Goal: Information Seeking & Learning: Learn about a topic

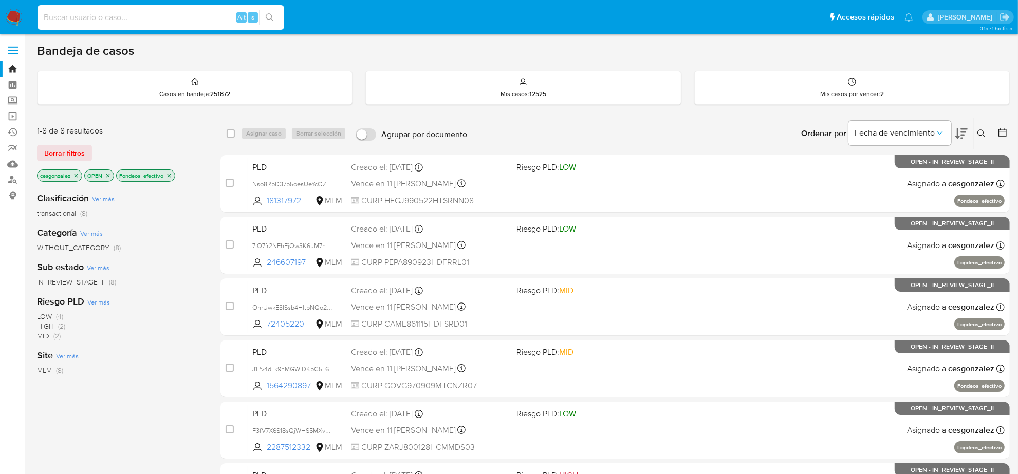
click at [165, 18] on input at bounding box center [161, 17] width 247 height 13
paste input "1977414613"
type input "1977414613"
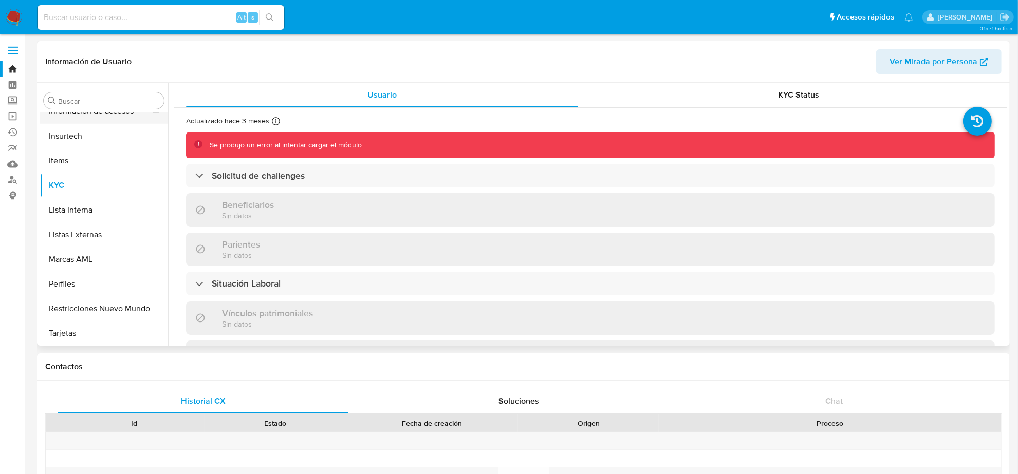
scroll to position [48, 0]
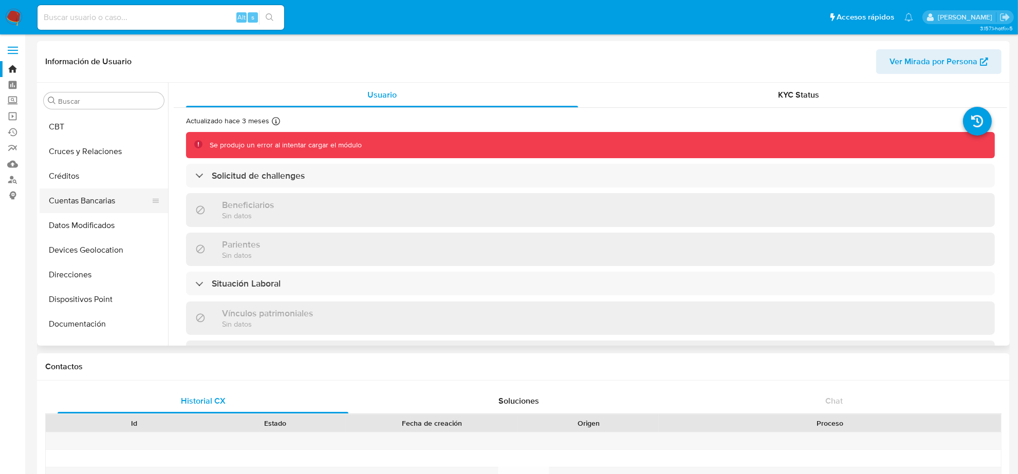
select select "10"
click at [92, 152] on button "Cruces y Relaciones" at bounding box center [100, 151] width 120 height 25
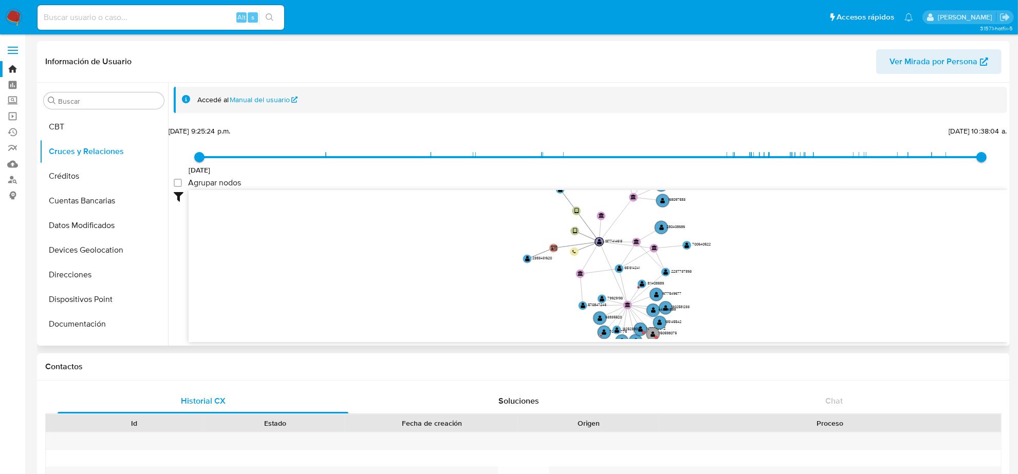
drag, startPoint x: 868, startPoint y: 253, endPoint x: 746, endPoint y: 288, distance: 127.8
click at [742, 291] on icon "user-1879080329  1879080329 user-1977414613  1977414613 device-6681ea7280be5d…" at bounding box center [598, 264] width 819 height 149
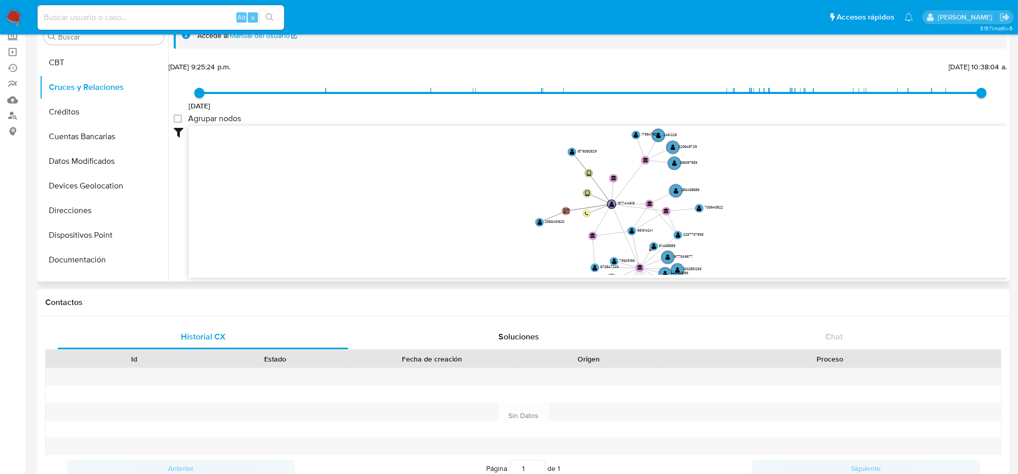
drag, startPoint x: 819, startPoint y: 216, endPoint x: 831, endPoint y: 243, distance: 29.4
click at [831, 243] on icon "user-1879080329  1879080329 user-1977414613  1977414613 device-6681ea7280be5d…" at bounding box center [598, 200] width 819 height 149
click at [553, 221] on text "2383431620" at bounding box center [555, 222] width 20 height 6
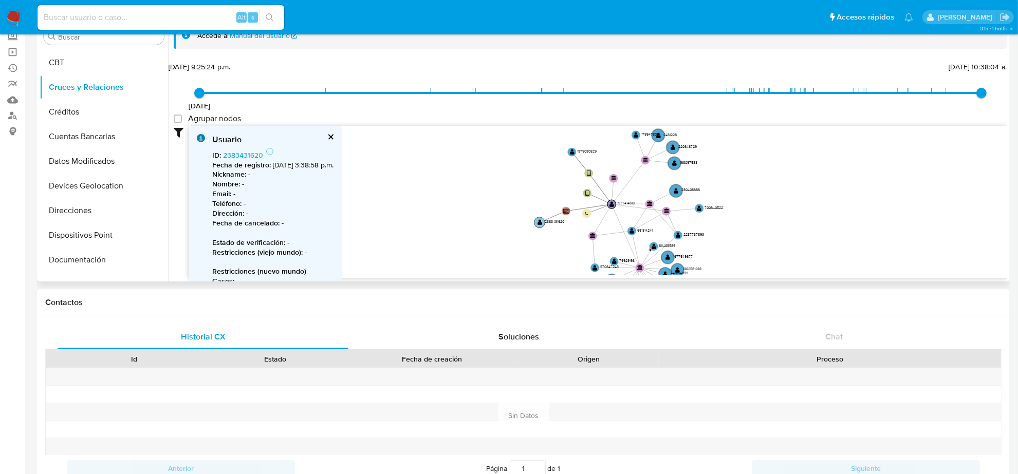
click at [553, 221] on text "2383431620" at bounding box center [555, 222] width 20 height 6
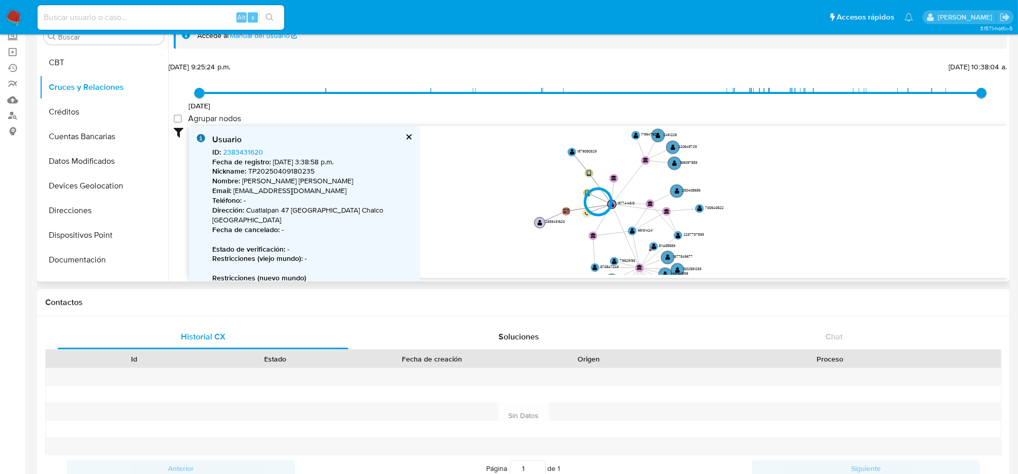
type input "1685511435000"
type input "1756275275000"
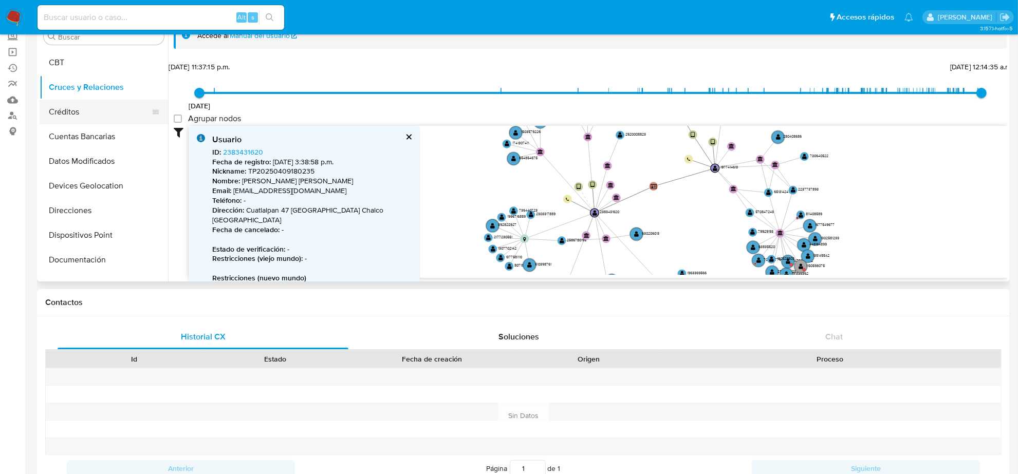
click at [72, 105] on button "Créditos" at bounding box center [100, 112] width 120 height 25
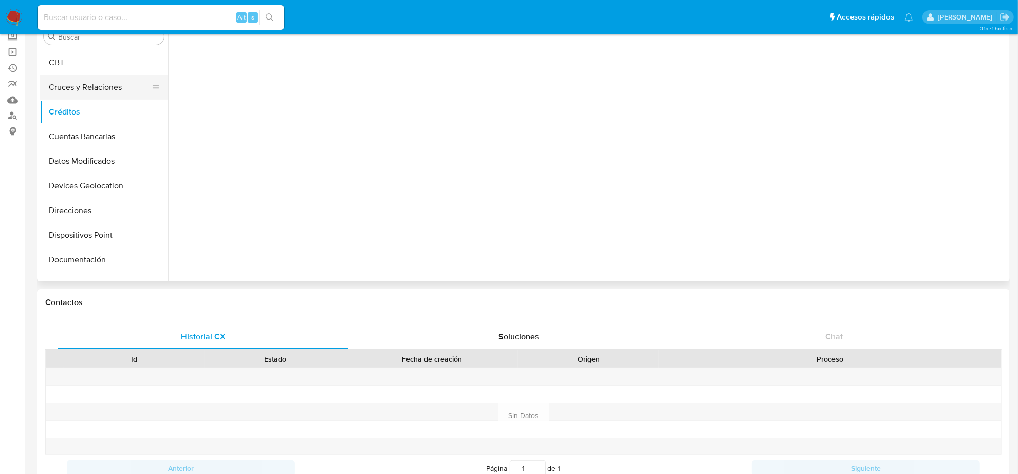
click at [68, 89] on button "Cruces y Relaciones" at bounding box center [100, 87] width 120 height 25
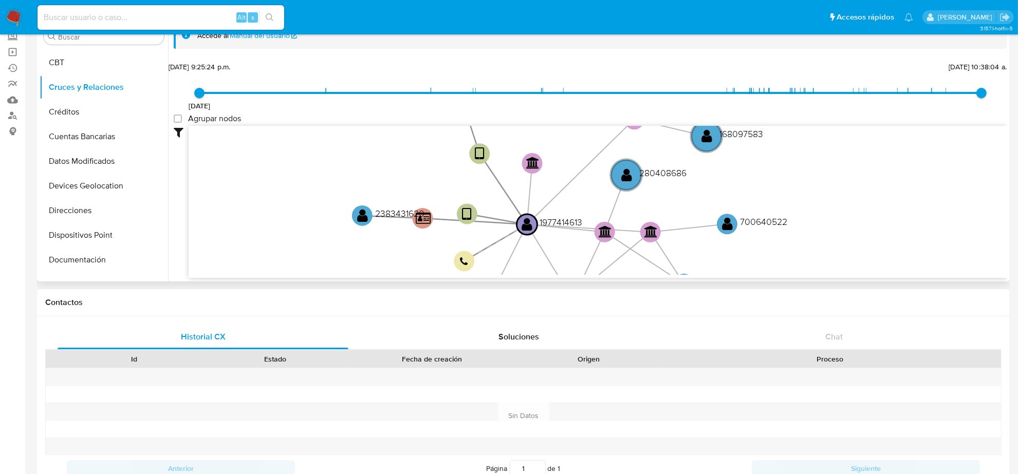
drag, startPoint x: 770, startPoint y: 167, endPoint x: 792, endPoint y: 271, distance: 106.7
click at [792, 271] on icon "user-1879080329  1879080329 user-1977414613  1977414613 device-6681ea7280be5d…" at bounding box center [598, 200] width 819 height 149
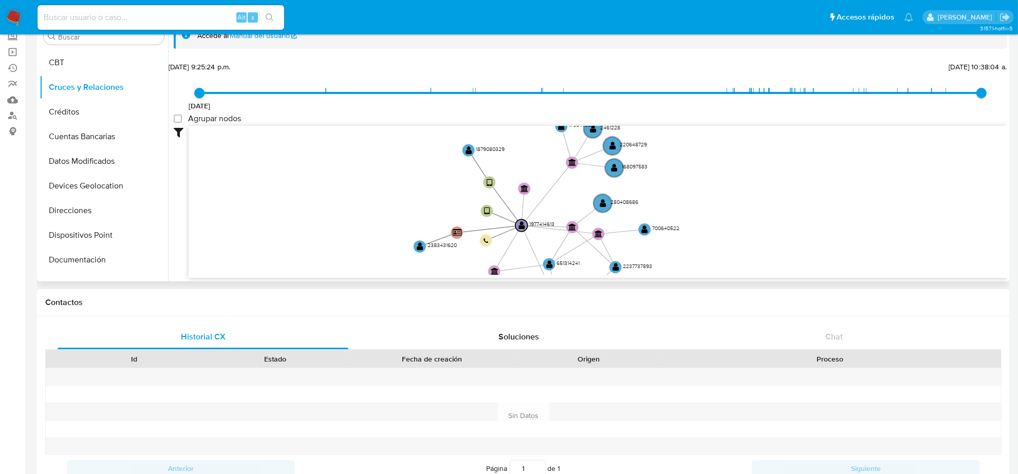
drag, startPoint x: 419, startPoint y: 168, endPoint x: 420, endPoint y: 179, distance: 10.8
click at [420, 179] on icon "user-1879080329  1879080329 user-1977414613  1977414613 device-6681ea7280be5d…" at bounding box center [598, 200] width 819 height 149
click at [488, 149] on text "1879080329" at bounding box center [490, 151] width 29 height 8
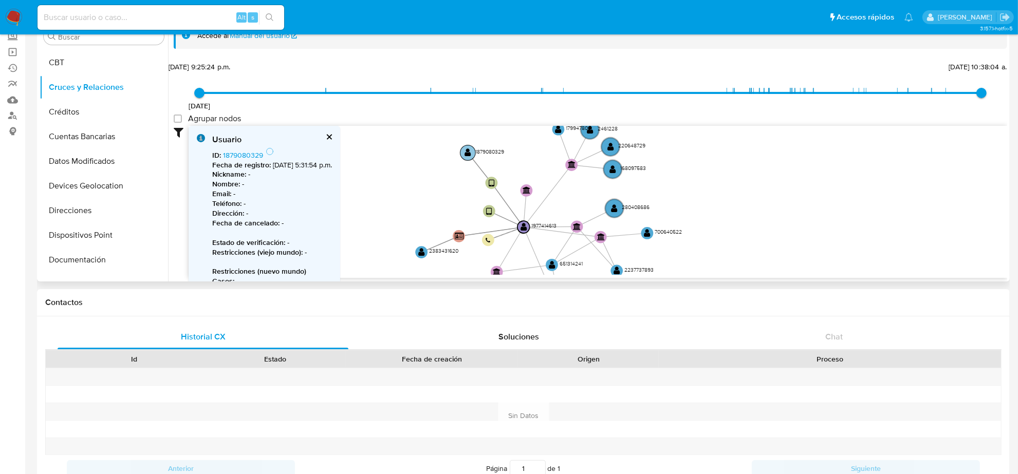
click at [489, 151] on text "1879080329" at bounding box center [489, 152] width 29 height 8
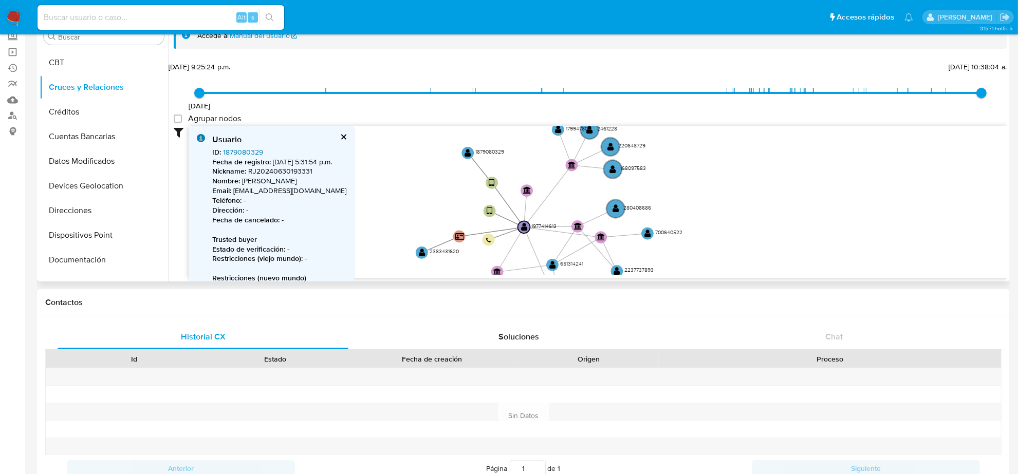
click at [244, 152] on link "1879080329" at bounding box center [243, 152] width 40 height 10
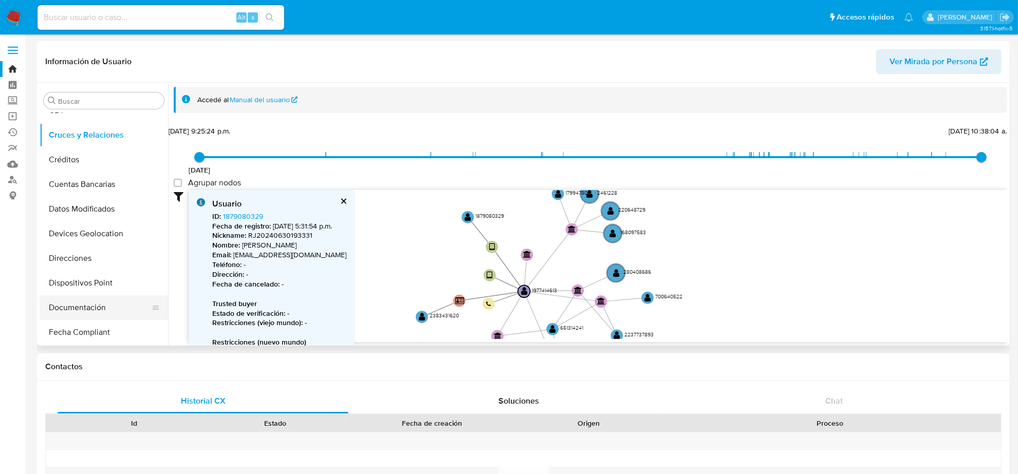
click at [86, 304] on button "Documentación" at bounding box center [100, 307] width 120 height 25
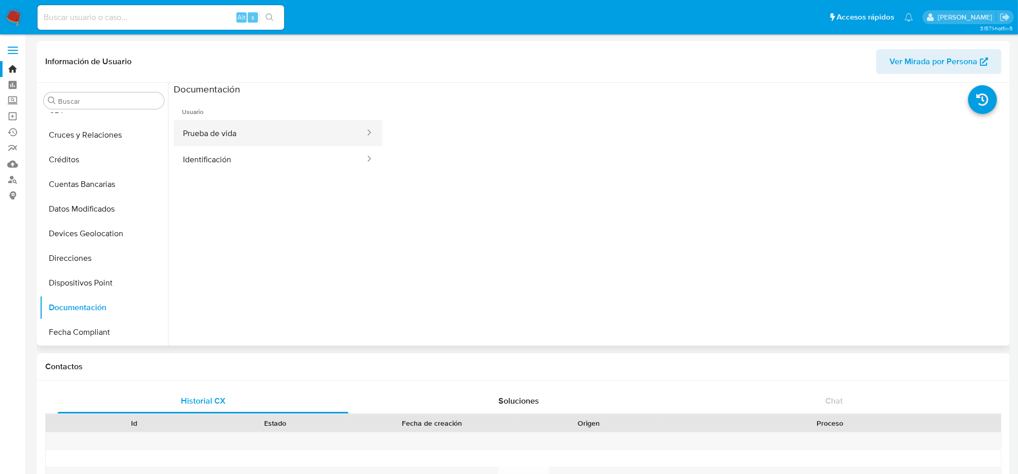
click at [253, 137] on button "Prueba de vida" at bounding box center [270, 133] width 192 height 26
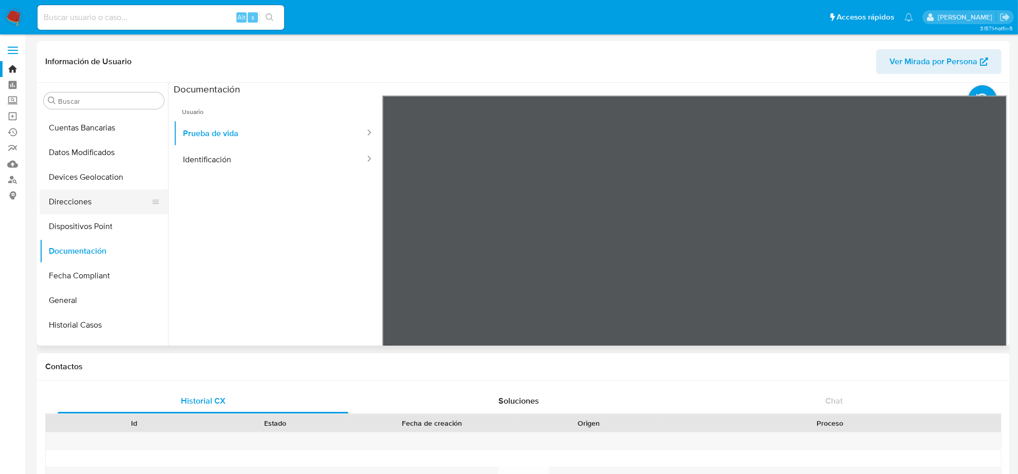
scroll to position [128, 0]
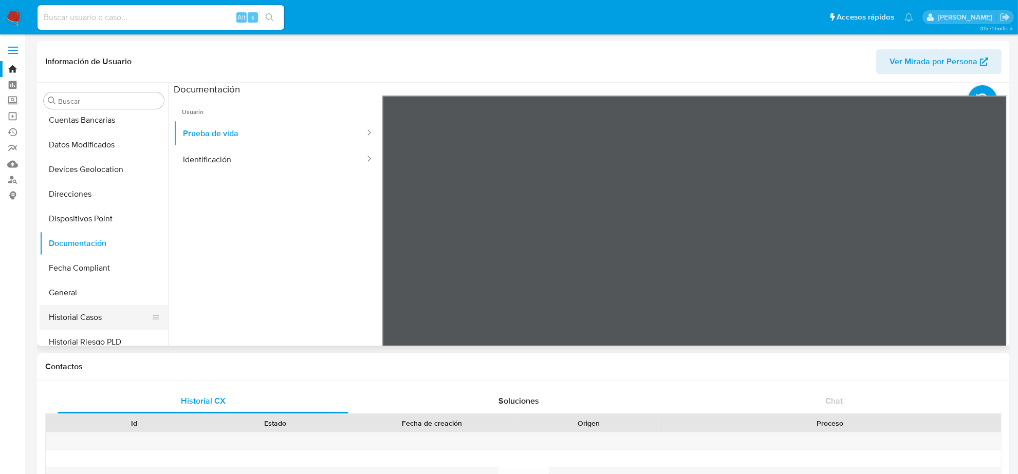
click at [98, 320] on button "Historial Casos" at bounding box center [100, 317] width 120 height 25
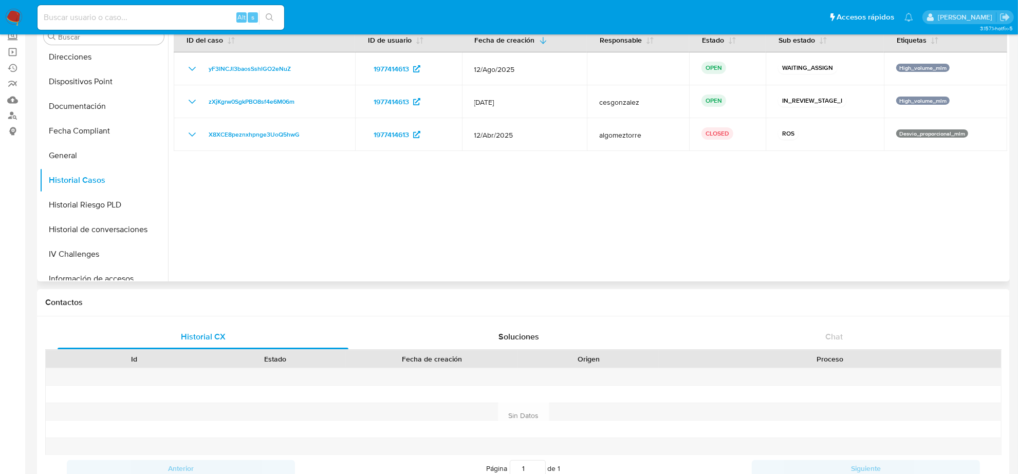
scroll to position [257, 0]
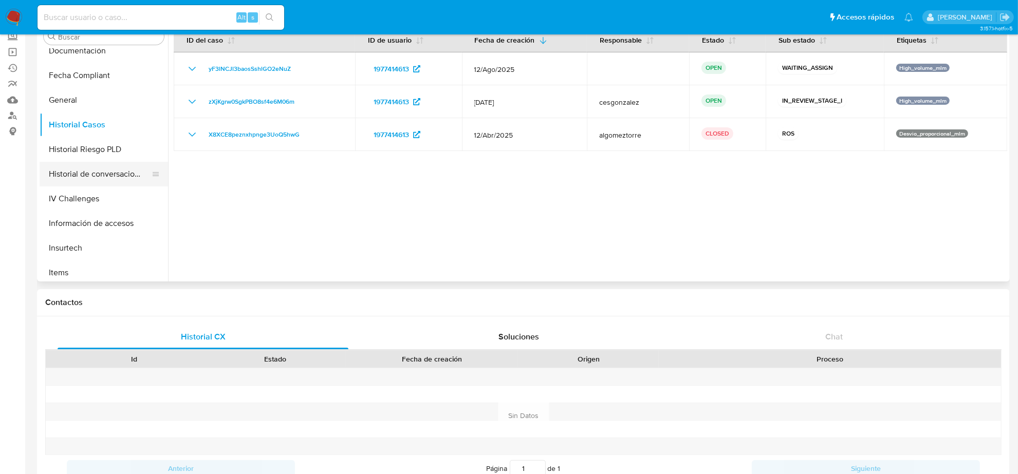
click at [89, 173] on button "Historial de conversaciones" at bounding box center [100, 174] width 120 height 25
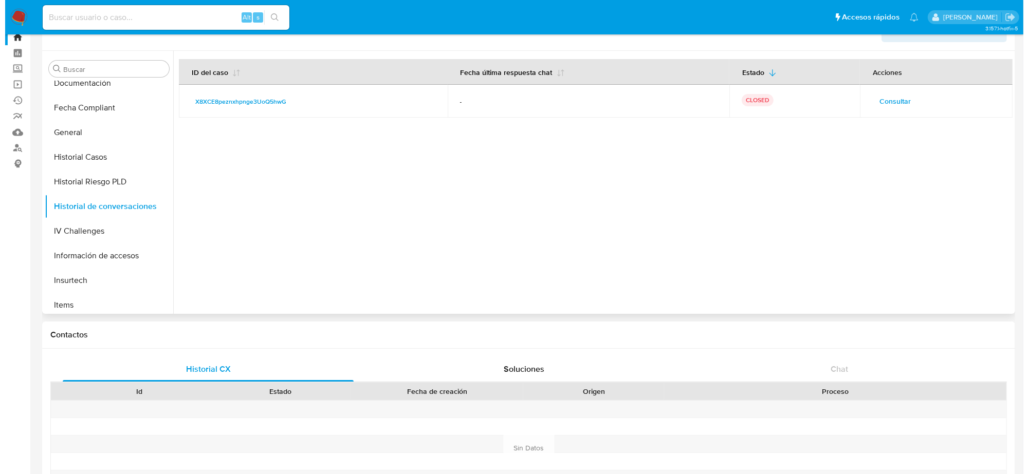
scroll to position [0, 0]
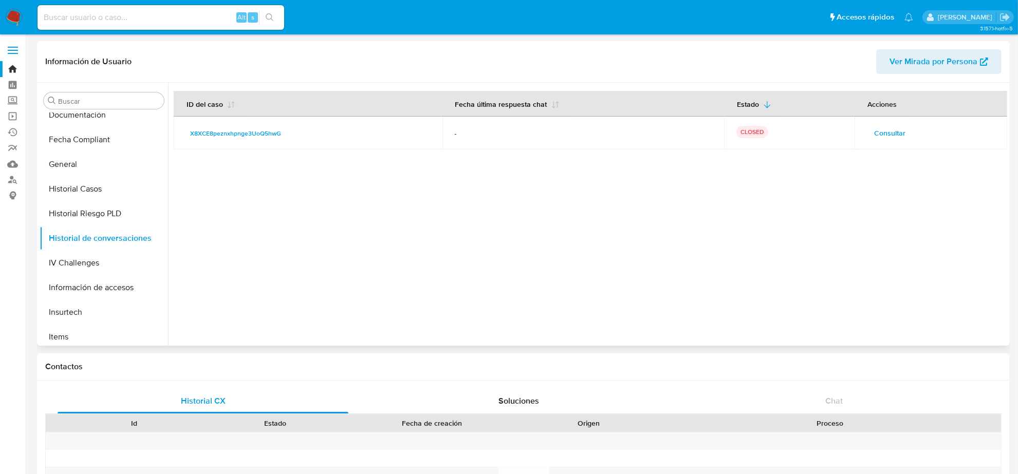
click at [890, 127] on span "Consultar" at bounding box center [889, 133] width 31 height 14
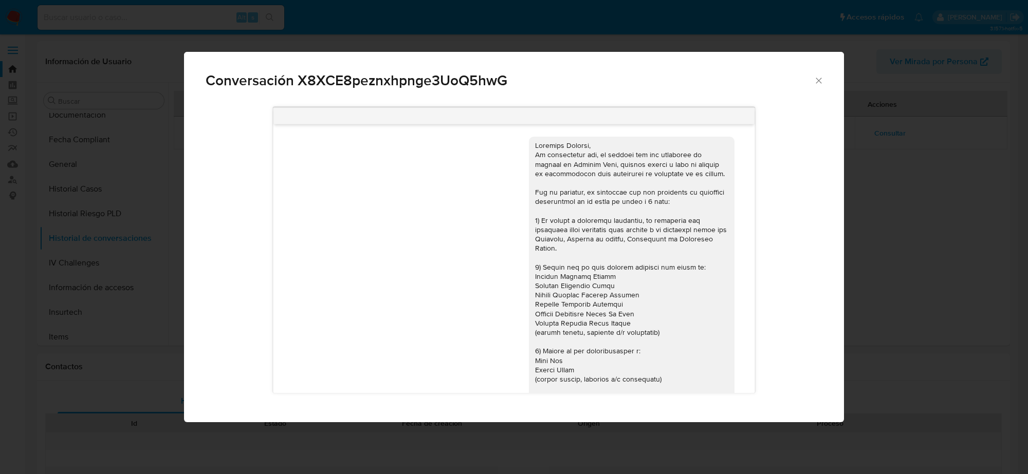
scroll to position [98, 0]
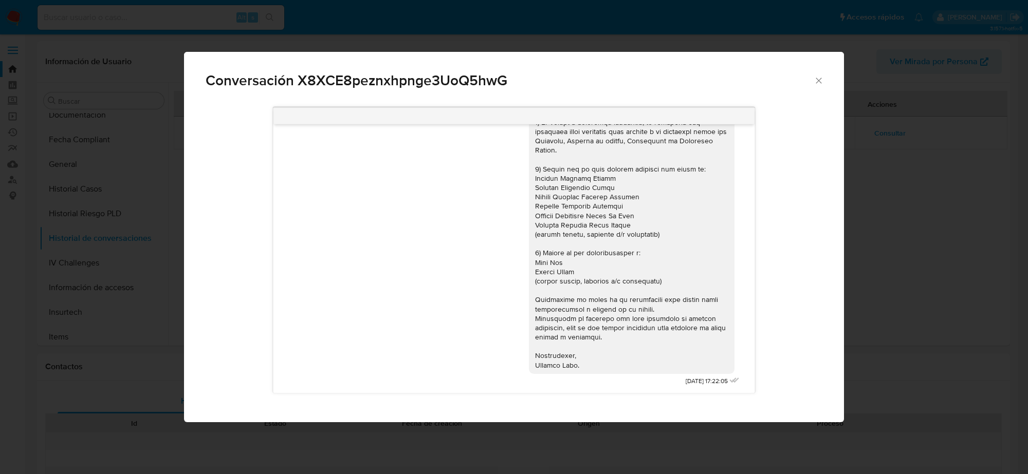
click at [892, 134] on div "Conversación X8XCE8peznxhpnge3UoQ5hwG [DATE] 17:22:05" at bounding box center [514, 237] width 1028 height 474
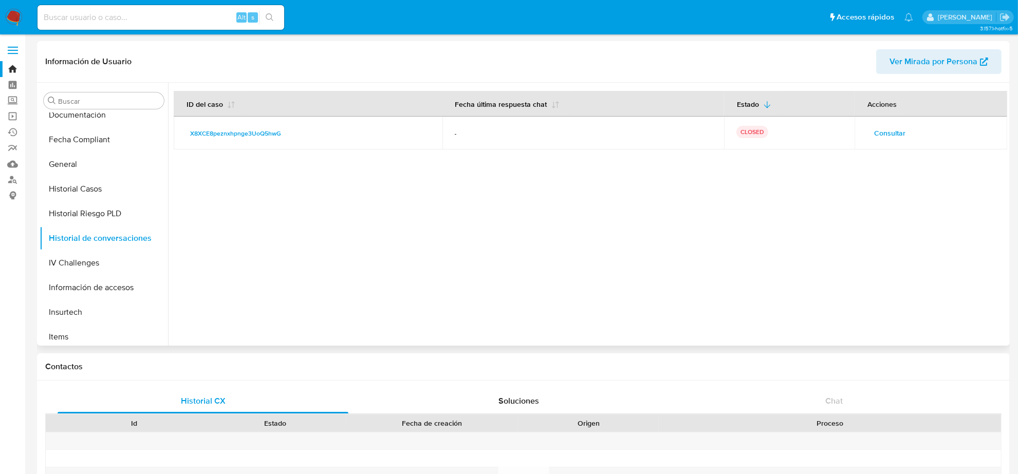
click at [890, 132] on span "Consultar" at bounding box center [889, 133] width 31 height 14
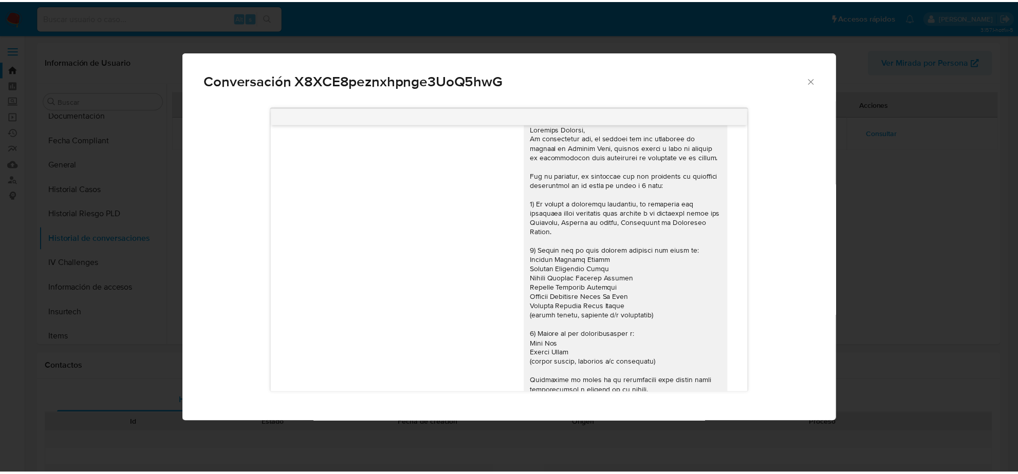
scroll to position [0, 0]
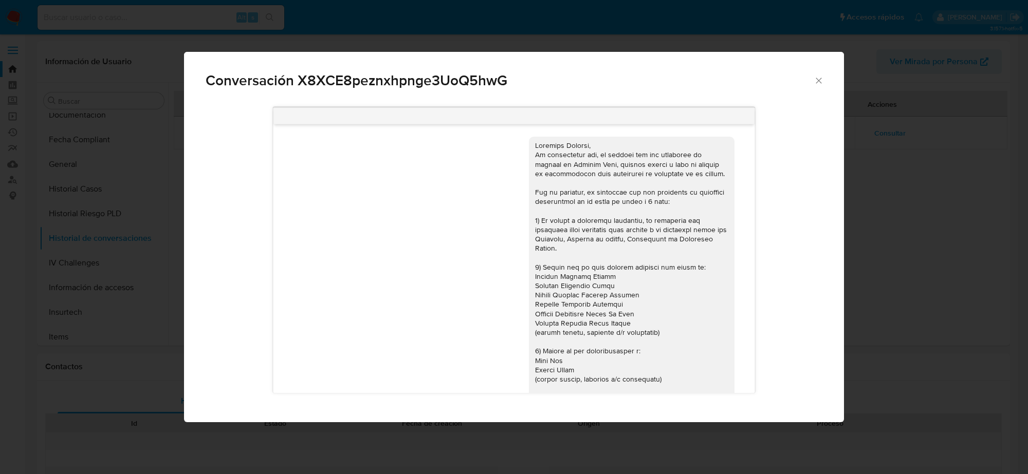
click at [818, 83] on icon "Cerrar" at bounding box center [818, 81] width 10 height 10
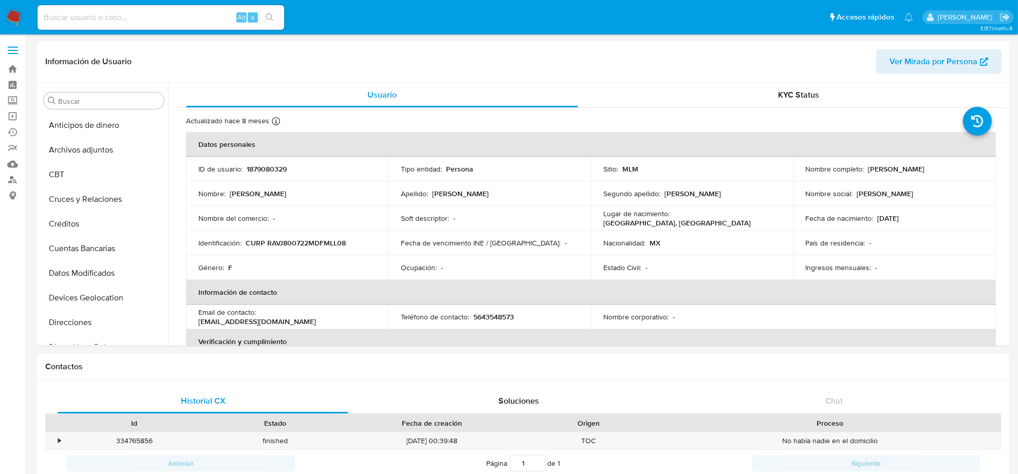
scroll to position [433, 0]
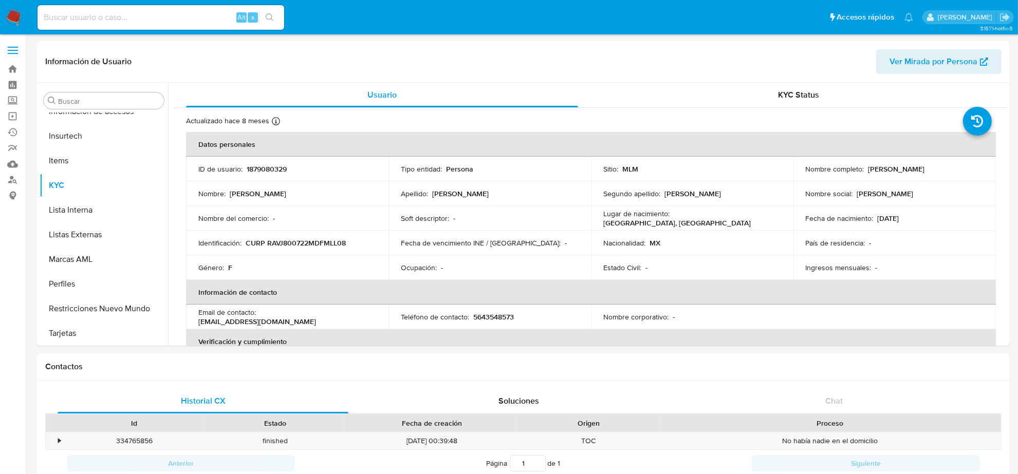
select select "10"
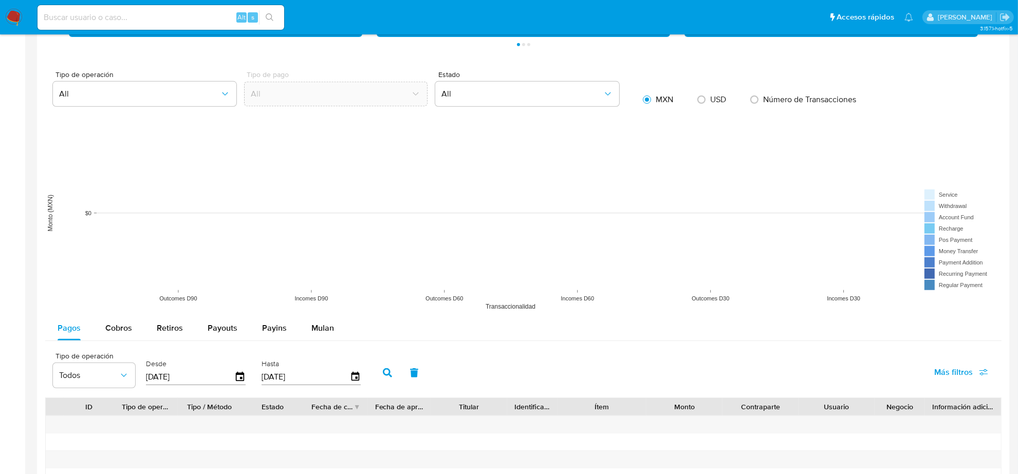
scroll to position [707, 0]
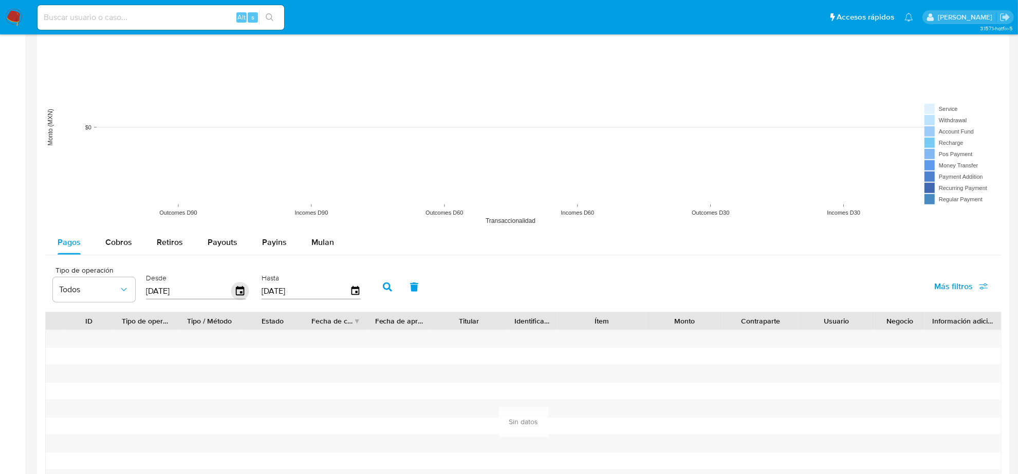
click at [237, 290] on icon "button" at bounding box center [240, 292] width 18 height 18
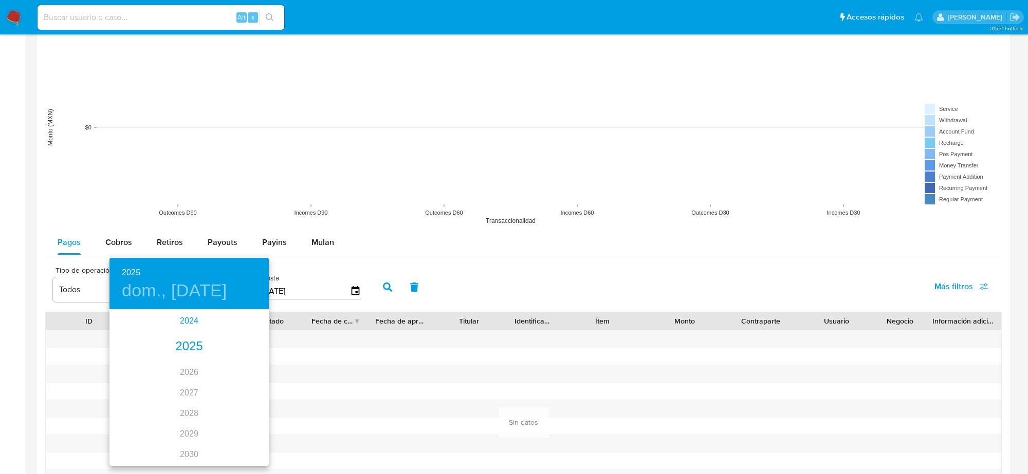
click at [193, 323] on div "2024" at bounding box center [188, 321] width 159 height 21
click at [178, 402] on div "ago." at bounding box center [188, 407] width 53 height 39
type input "29/08/2024"
click at [189, 437] on p "29" at bounding box center [189, 438] width 8 height 10
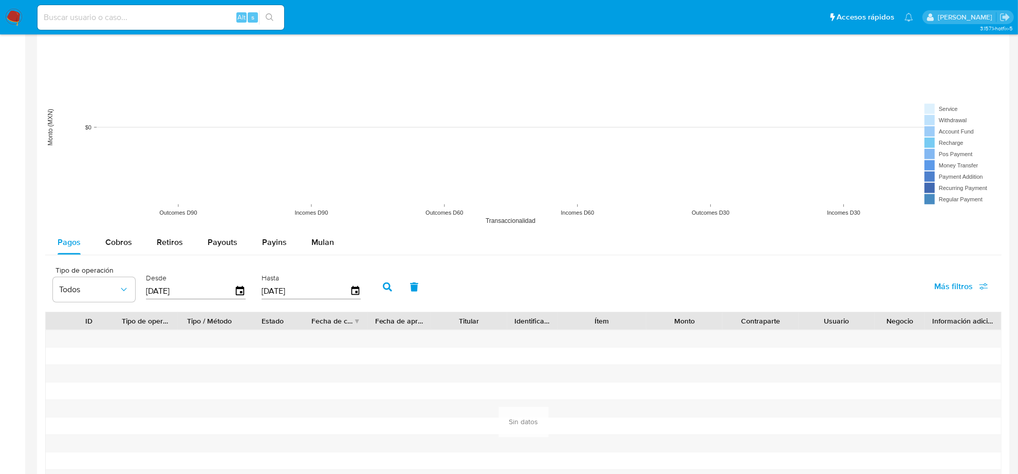
click at [392, 288] on button "button" at bounding box center [387, 287] width 27 height 25
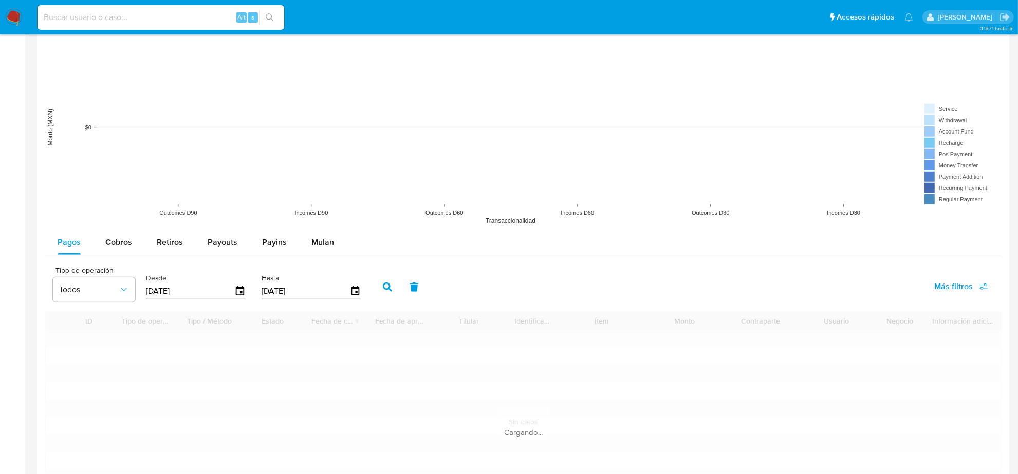
click at [388, 286] on icon "button" at bounding box center [387, 287] width 9 height 9
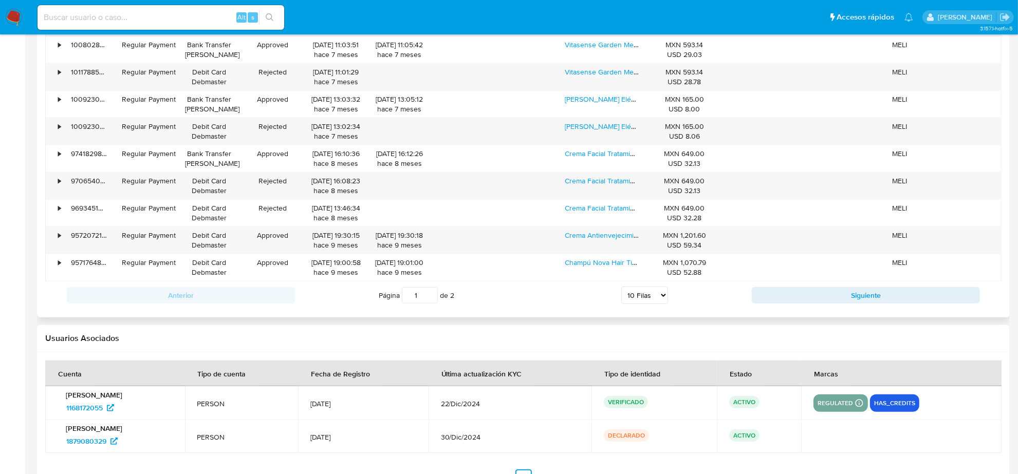
scroll to position [771, 0]
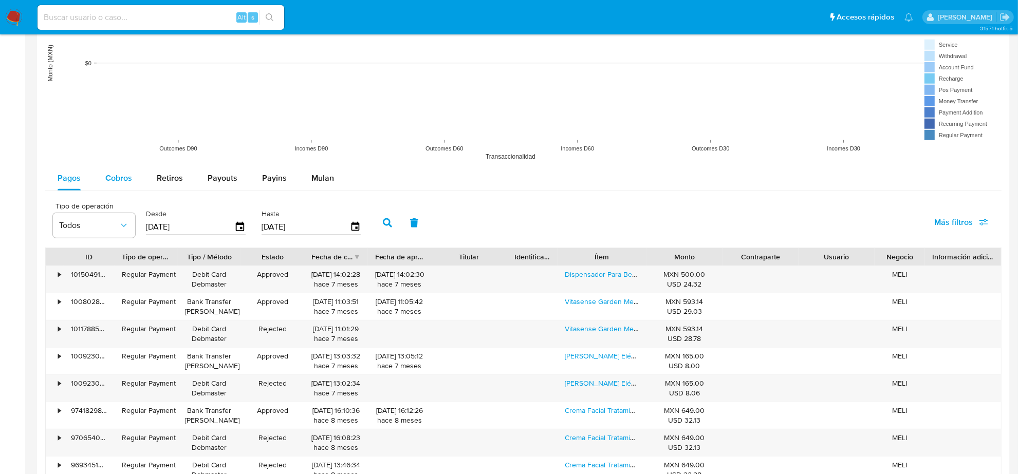
click at [117, 178] on span "Cobros" at bounding box center [118, 178] width 27 height 12
select select "10"
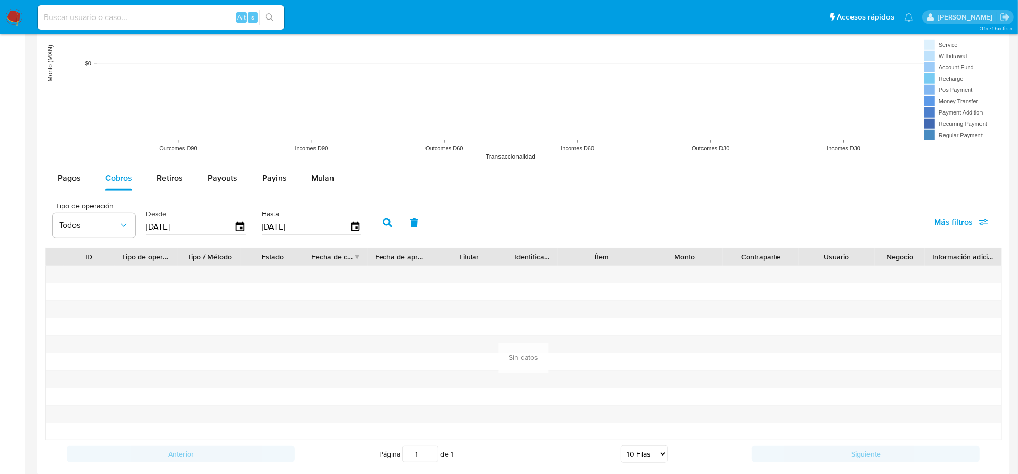
click at [232, 227] on input "[DATE]" at bounding box center [190, 227] width 88 height 16
click at [237, 226] on icon "button" at bounding box center [240, 227] width 18 height 18
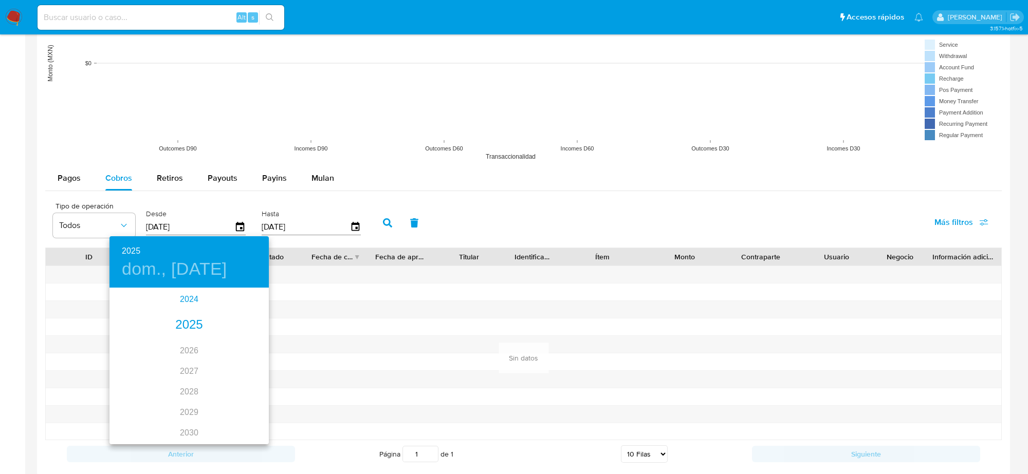
click at [195, 296] on div "2024" at bounding box center [188, 299] width 159 height 21
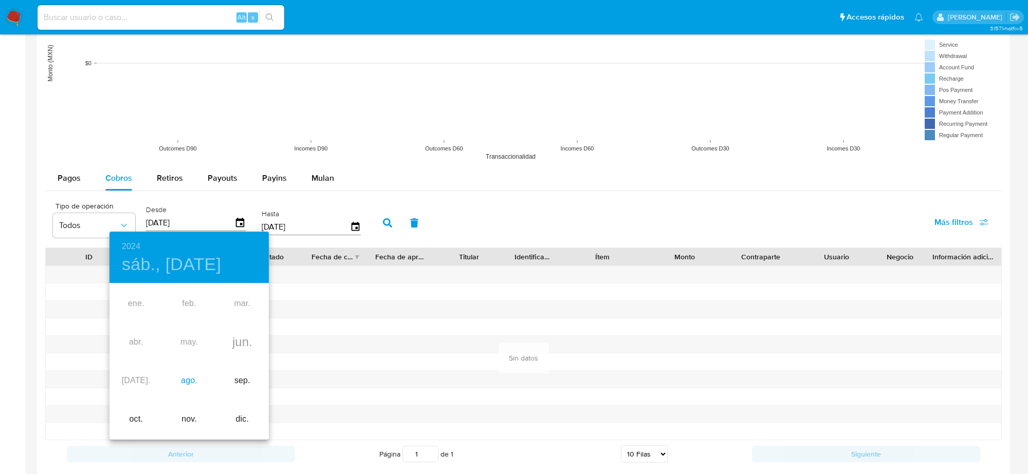
click at [182, 380] on div "ago." at bounding box center [188, 381] width 53 height 39
type input "29/08/2024"
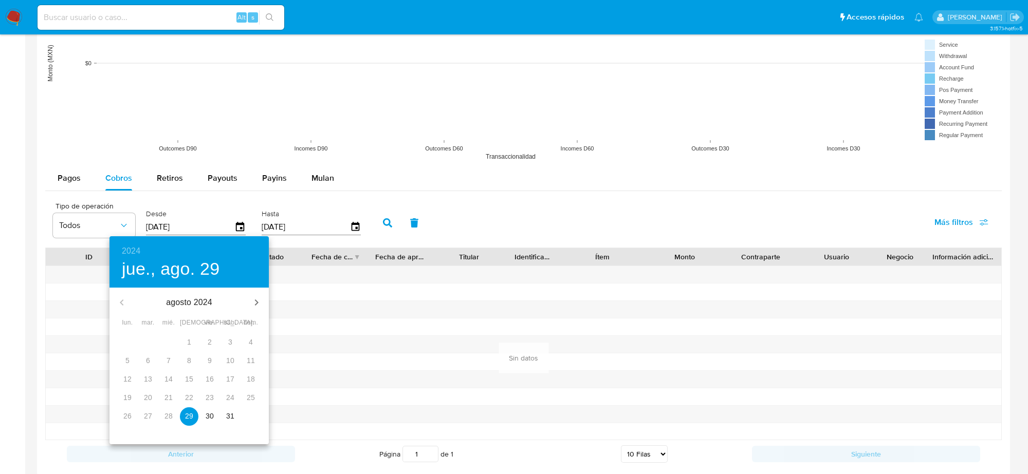
click at [191, 416] on p "29" at bounding box center [189, 416] width 8 height 10
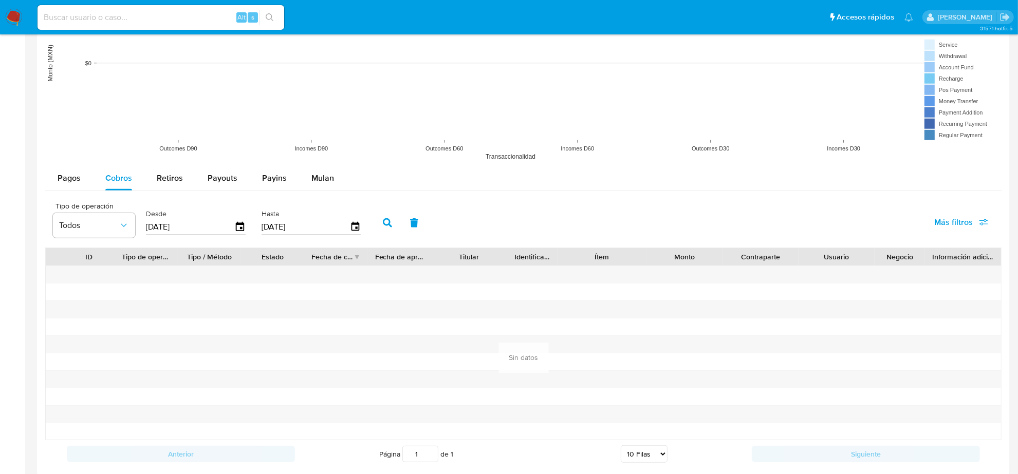
click at [384, 216] on button "button" at bounding box center [387, 223] width 27 height 25
click at [384, 227] on icon "button" at bounding box center [387, 222] width 9 height 9
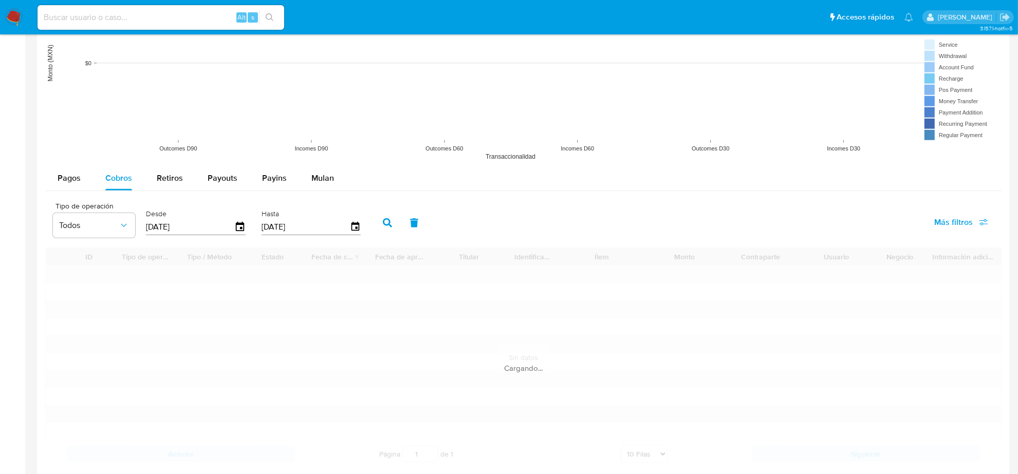
click at [384, 227] on icon "button" at bounding box center [387, 222] width 9 height 9
